Goal: Information Seeking & Learning: Learn about a topic

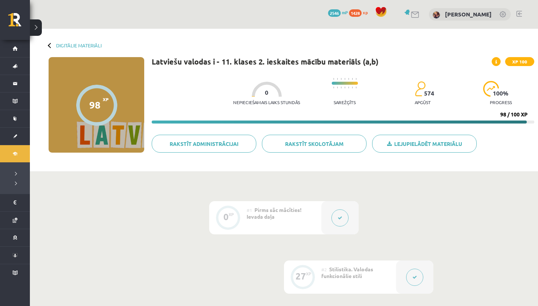
click at [410, 270] on button at bounding box center [414, 277] width 17 height 17
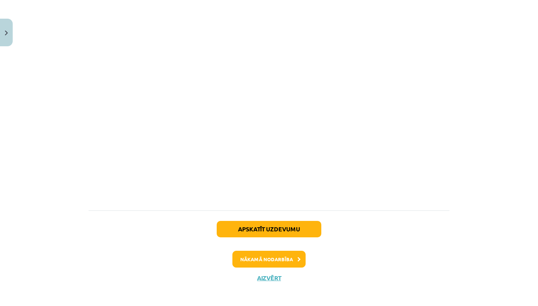
scroll to position [2460, 0]
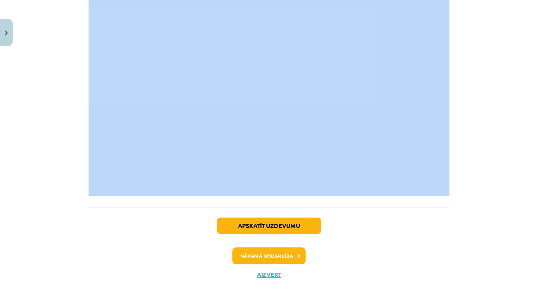
drag, startPoint x: 96, startPoint y: 143, endPoint x: 183, endPoint y: 209, distance: 109.7
copy div "💡 Lo ip dolorsitam? Consec adipisci eli seddoeiusm tempo incididun ut la etdolo…"
click at [278, 263] on button "Nākamā nodarbība" at bounding box center [268, 256] width 73 height 17
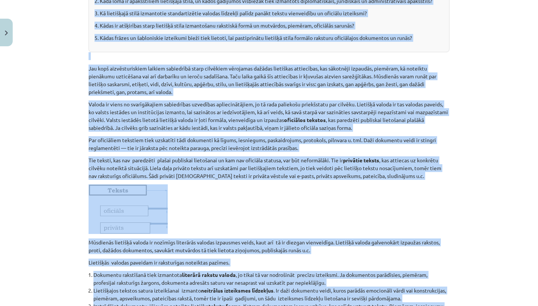
scroll to position [19, 0]
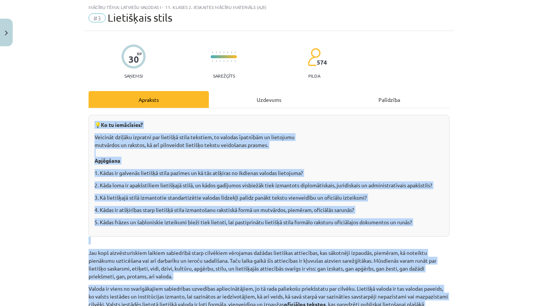
copy div "💡 Lo ip dolorsitam? Consec adipisci eli seddoeiusm tempo incididun ut la etdolo…"
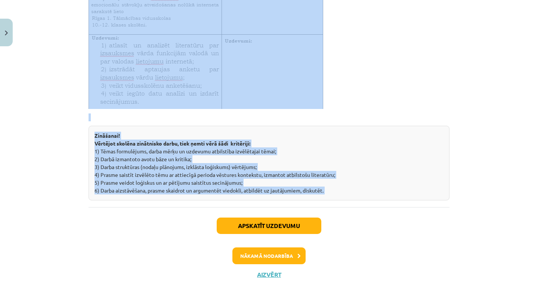
scroll to position [2683, 0]
click at [286, 252] on button "Nākamā nodarbība" at bounding box center [268, 256] width 73 height 17
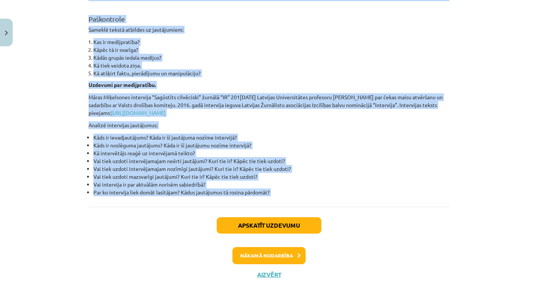
copy div "💡 Ko tu iemācīsies? Veidot izpratni par zinātniskā stila īpatnībām un tā izmant…"
click at [265, 254] on button "Nākamā nodarbība" at bounding box center [268, 255] width 73 height 17
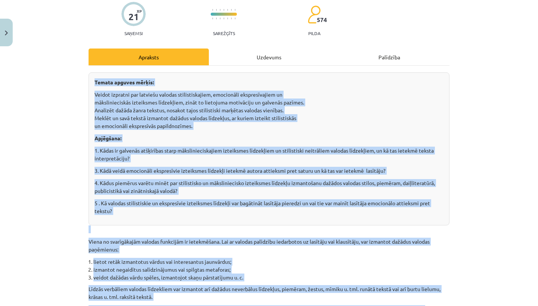
scroll to position [19, 0]
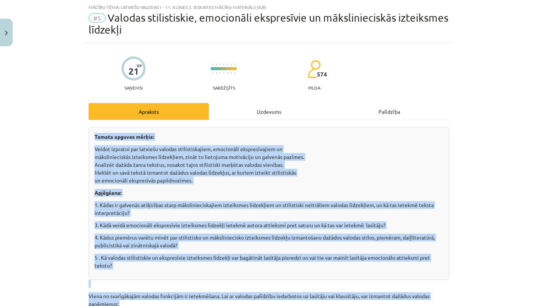
copy div "💡 Ko tu iemācīsies? Veidot izpratni par zinātniskā stila īpatnībām un tā izmant…"
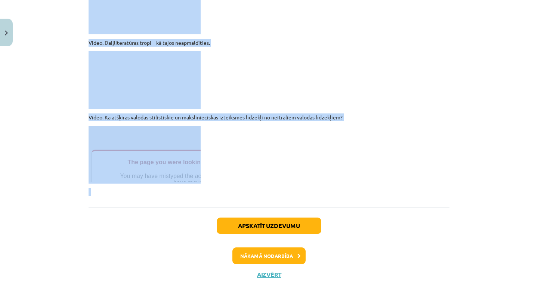
scroll to position [2060, 0]
click at [276, 257] on button "Nākamā nodarbība" at bounding box center [268, 256] width 73 height 17
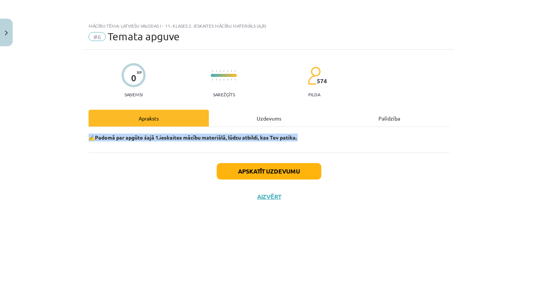
click at [6, 31] on img "Close" at bounding box center [6, 33] width 3 height 5
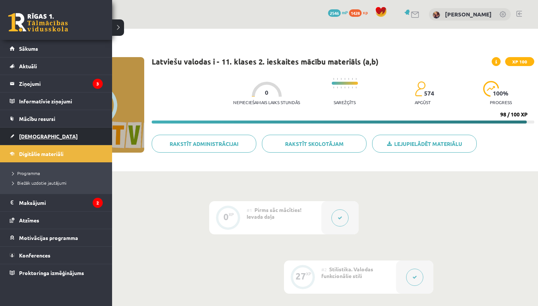
click at [27, 137] on span "[DEMOGRAPHIC_DATA]" at bounding box center [48, 136] width 59 height 7
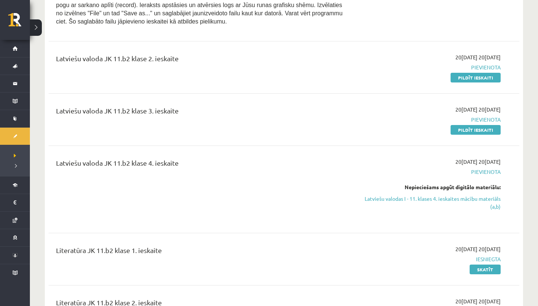
scroll to position [426, 0]
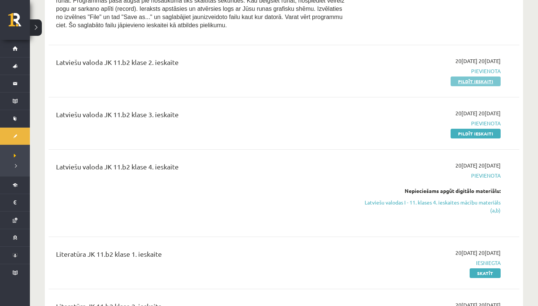
click at [467, 85] on link "Pildīt ieskaiti" at bounding box center [476, 82] width 50 height 10
